Goal: Information Seeking & Learning: Understand process/instructions

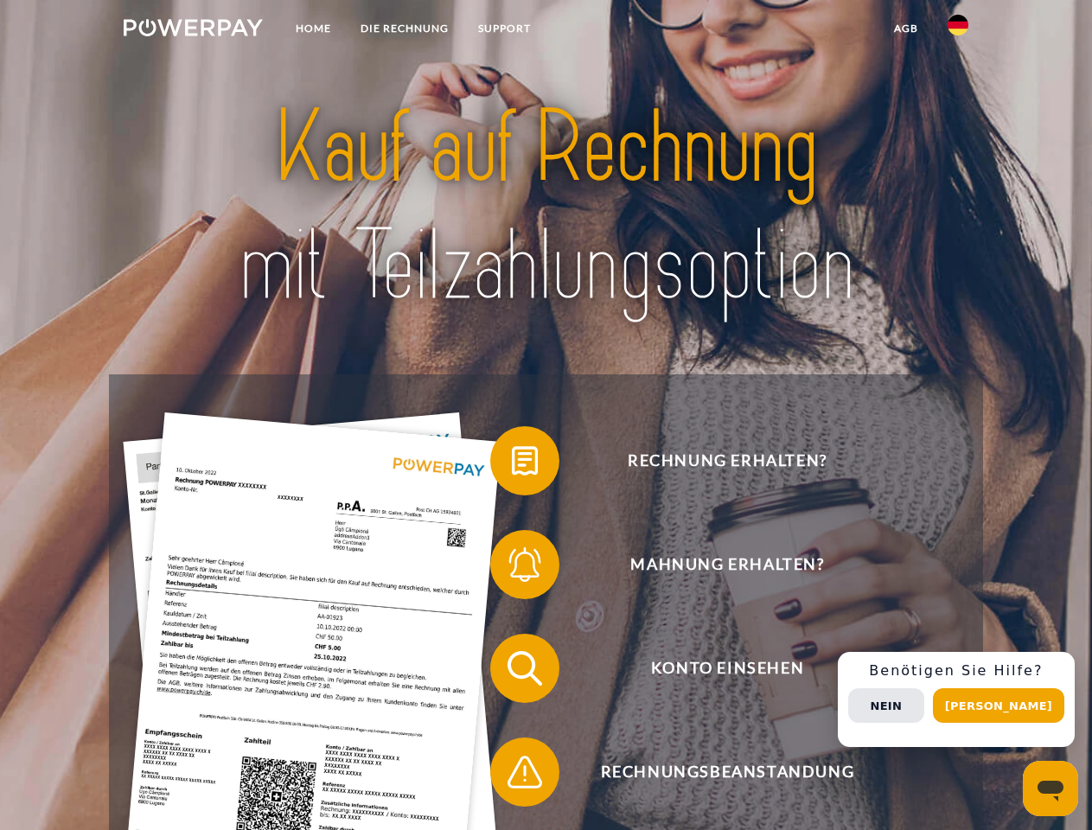
click at [193, 30] on img at bounding box center [193, 27] width 139 height 17
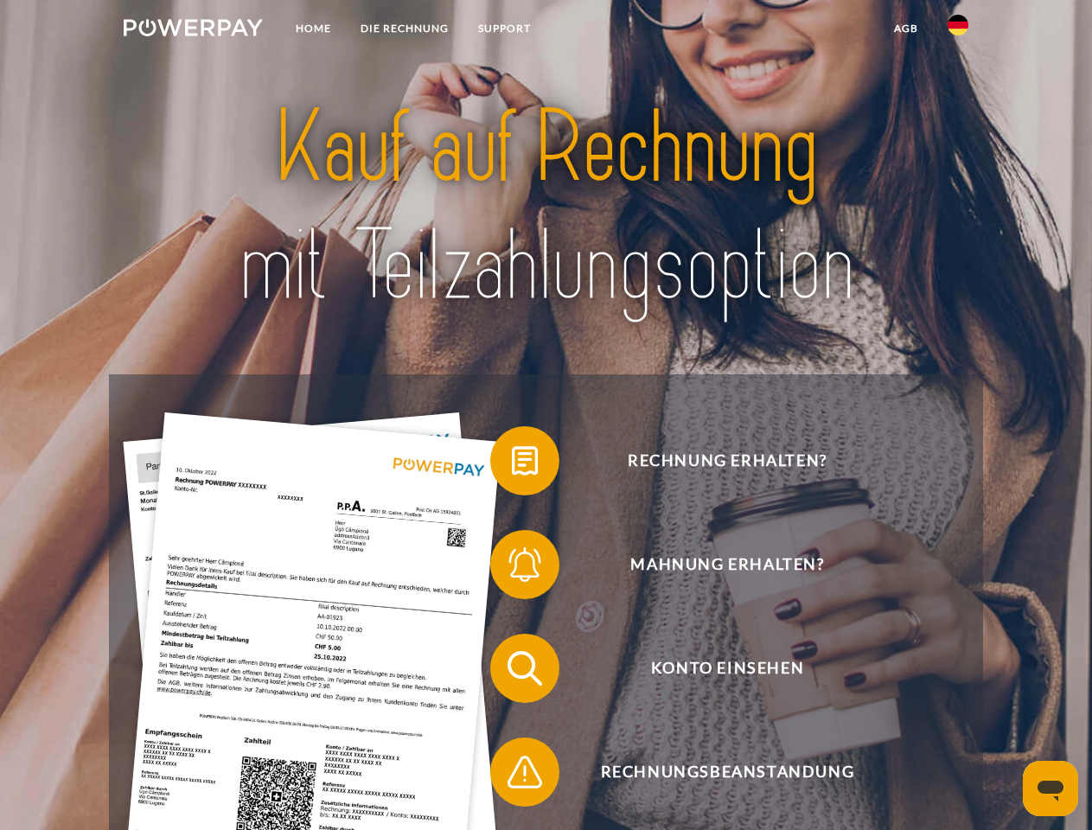
click at [958, 30] on img at bounding box center [957, 25] width 21 height 21
click at [905, 29] on link "agb" at bounding box center [906, 28] width 54 height 31
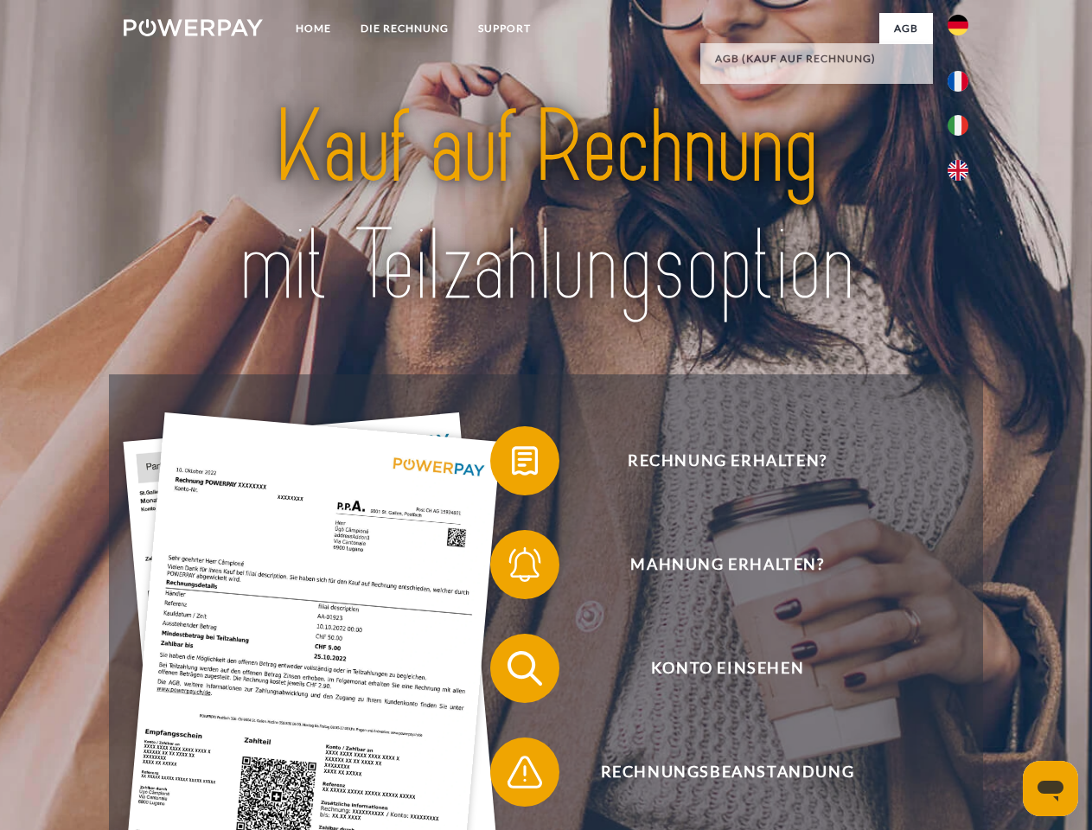
click at [512, 464] on span at bounding box center [498, 460] width 86 height 86
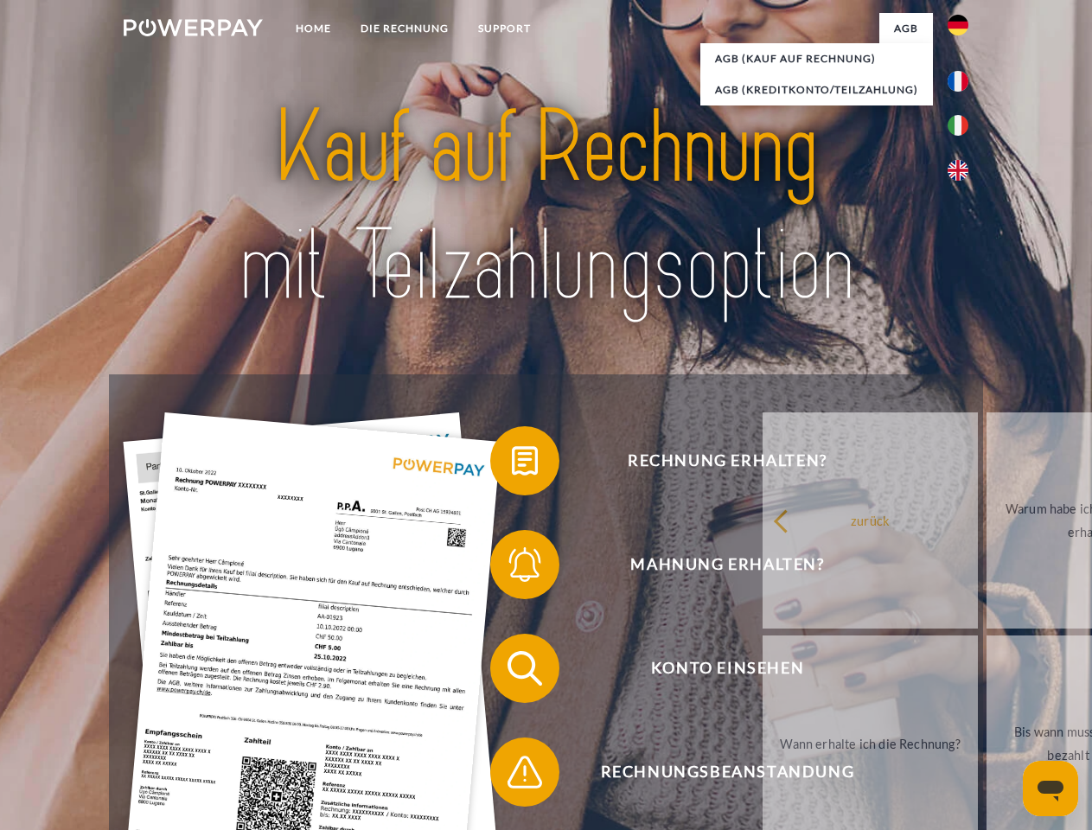
click at [512, 568] on div "Rechnung erhalten? Mahnung erhalten? Konto einsehen" at bounding box center [545, 719] width 873 height 691
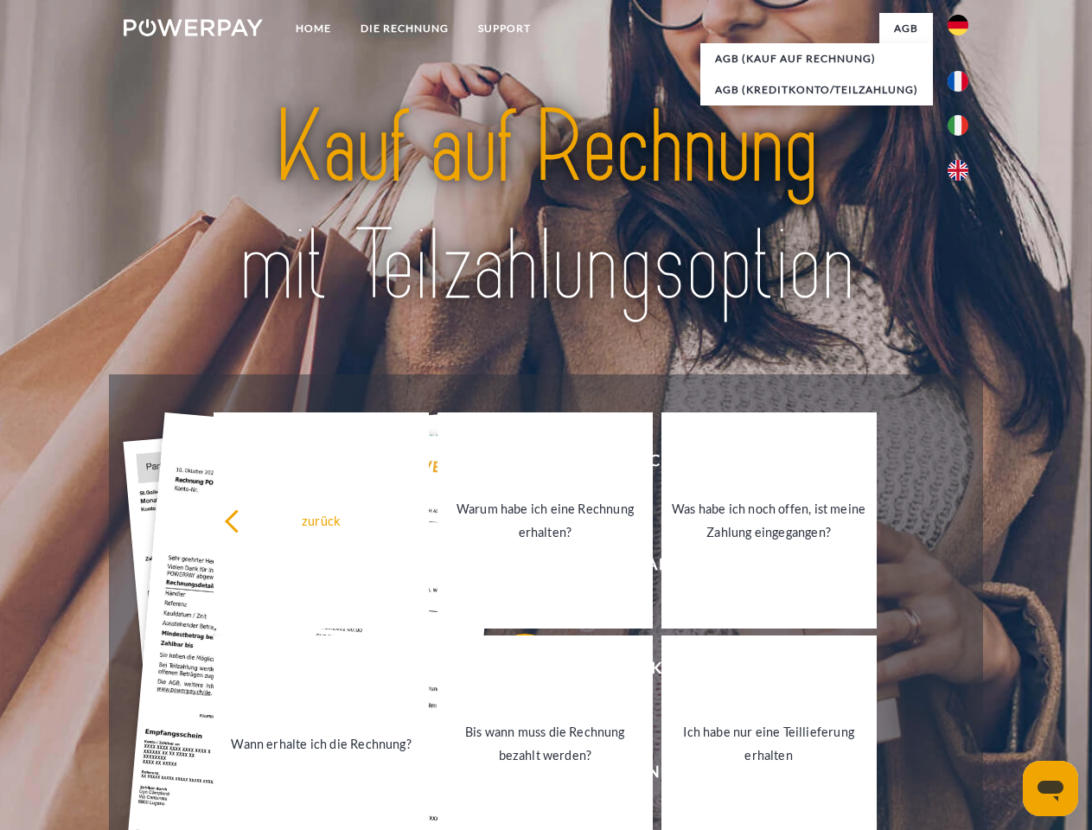
click at [512, 672] on link "Bis wann muss die Rechnung bezahlt werden?" at bounding box center [544, 743] width 215 height 216
click at [660, 775] on link "Ich habe nur eine Teillieferung erhalten" at bounding box center [767, 743] width 215 height 216
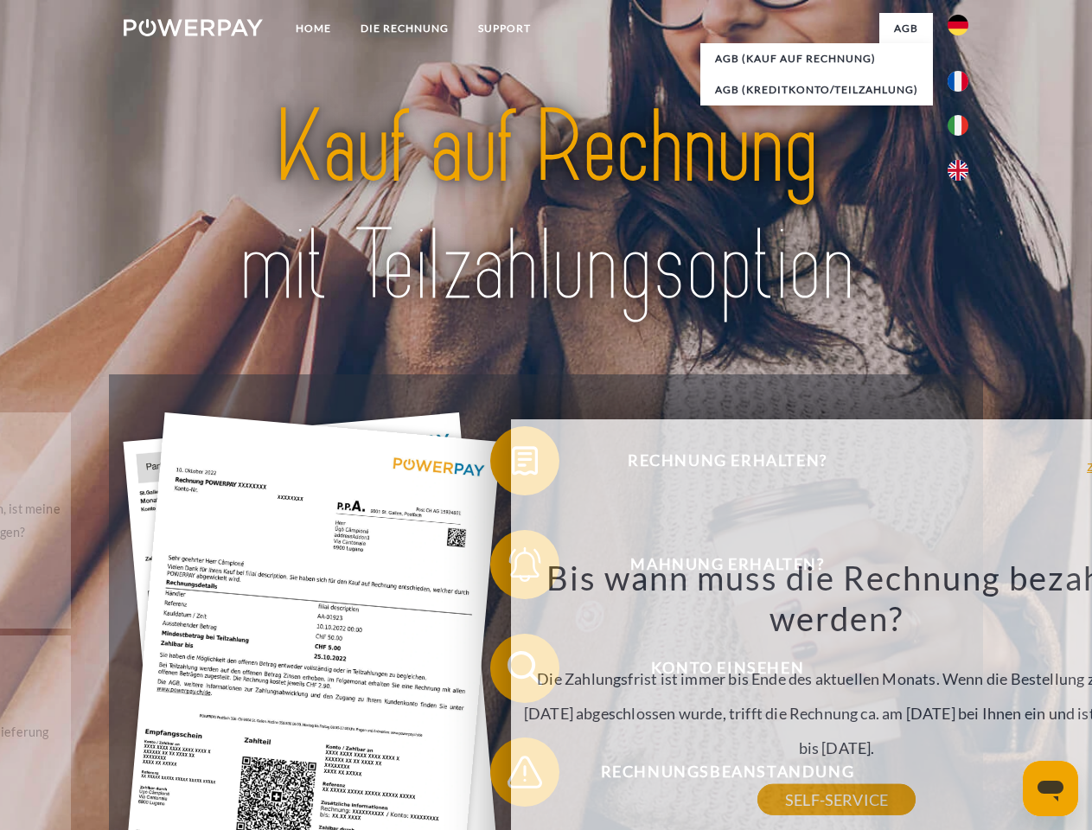
click at [962, 699] on div "Rechnung erhalten? Mahnung erhalten? Konto einsehen" at bounding box center [545, 719] width 873 height 691
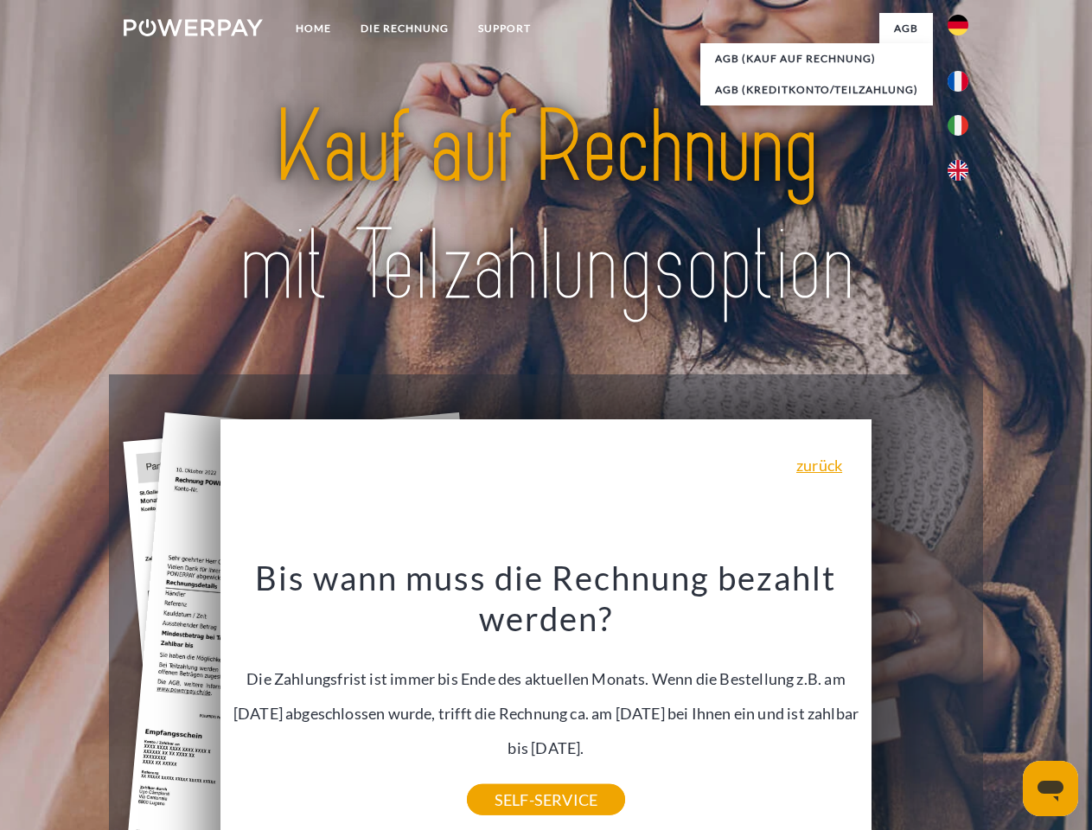
click at [920, 703] on span "Konto einsehen" at bounding box center [727, 668] width 424 height 69
click at [1004, 705] on header "Home DIE RECHNUNG SUPPORT" at bounding box center [546, 597] width 1092 height 1194
